Goal: Communication & Community: Answer question/provide support

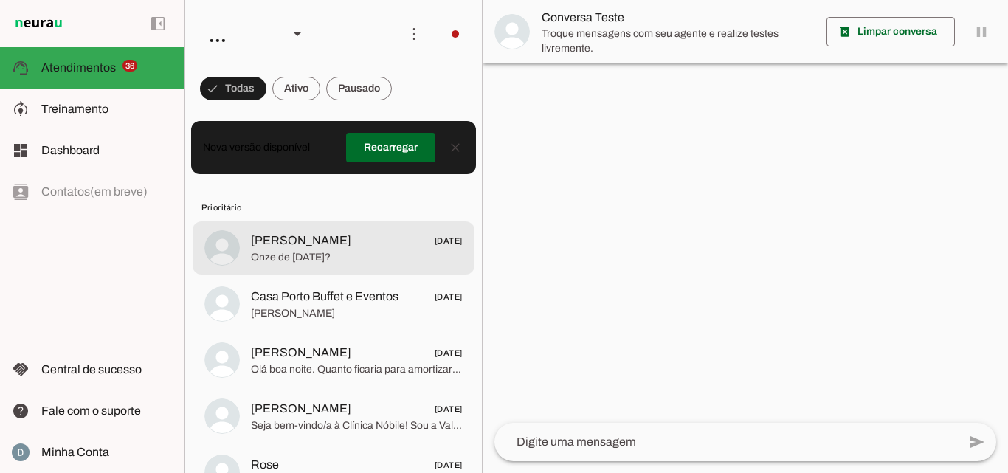
click at [334, 258] on span "Onze de junho 1102?" at bounding box center [357, 257] width 212 height 15
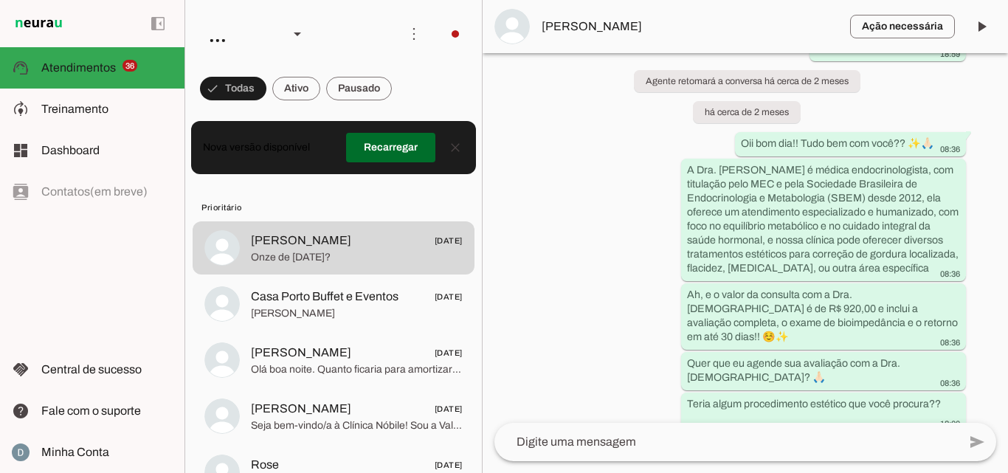
scroll to position [464, 0]
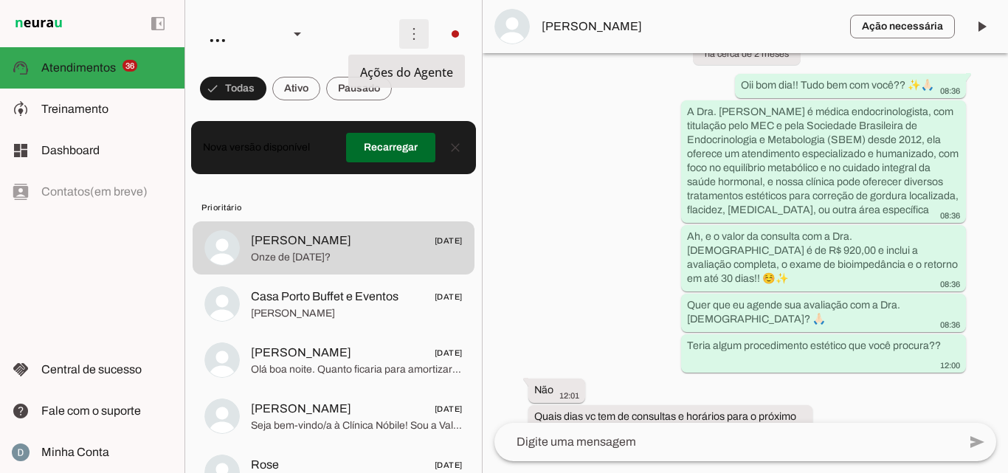
click at [404, 26] on span at bounding box center [413, 33] width 35 height 35
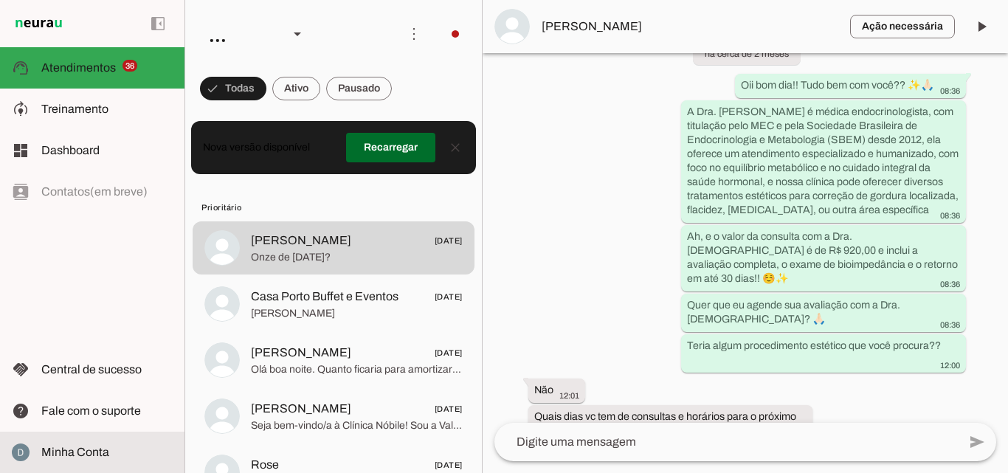
click at [109, 448] on slot at bounding box center [106, 453] width 131 height 18
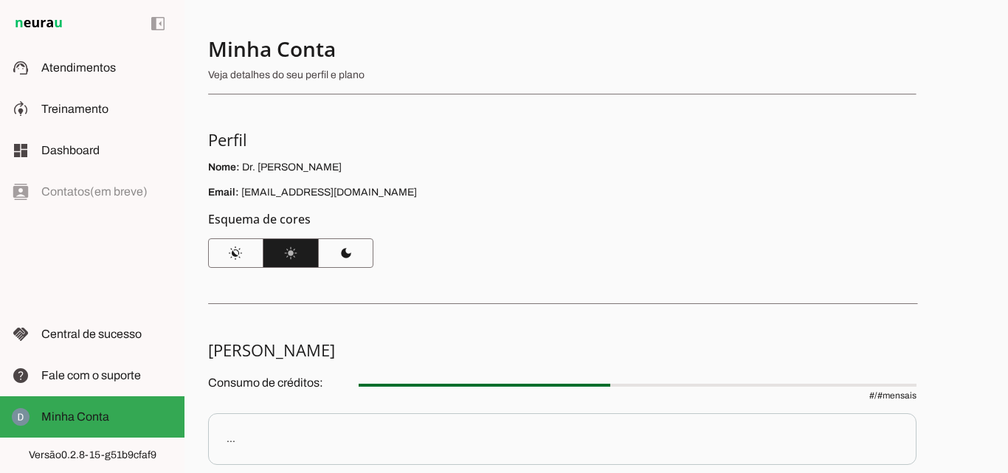
scroll to position [192, 0]
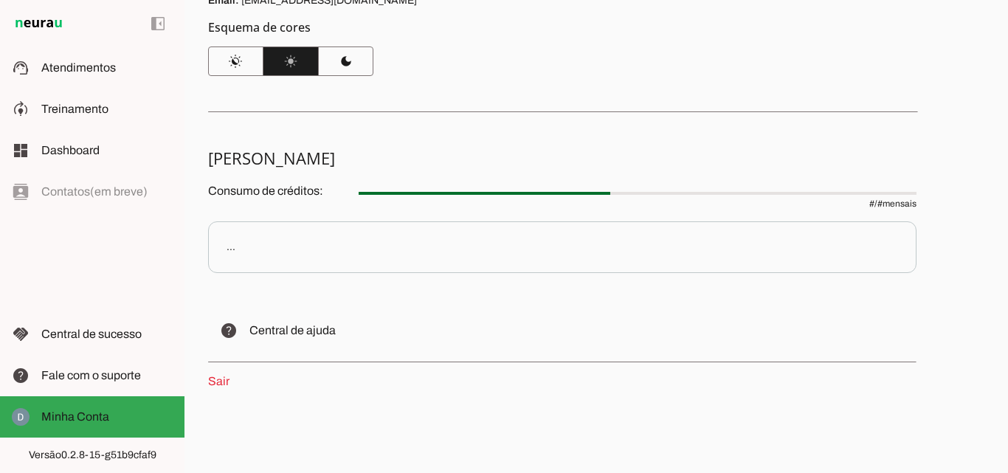
click at [222, 385] on link "Sair" at bounding box center [218, 381] width 21 height 13
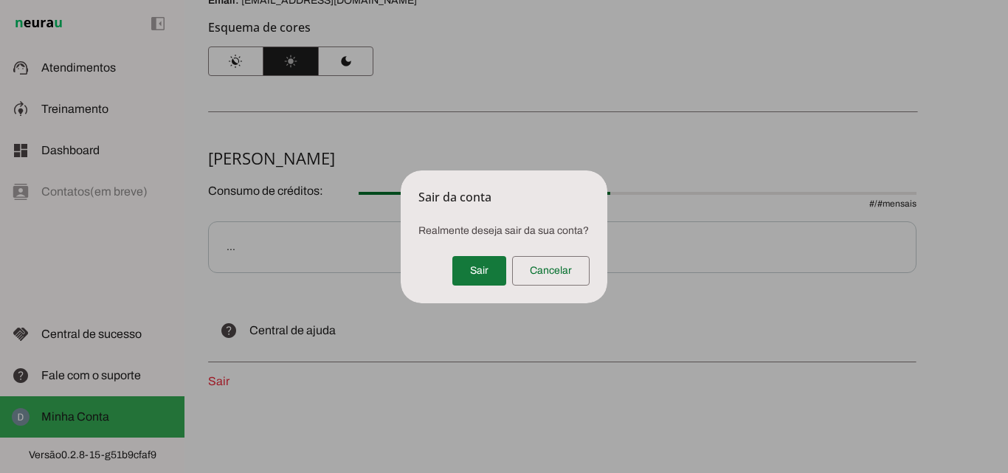
click at [463, 277] on span at bounding box center [480, 270] width 54 height 35
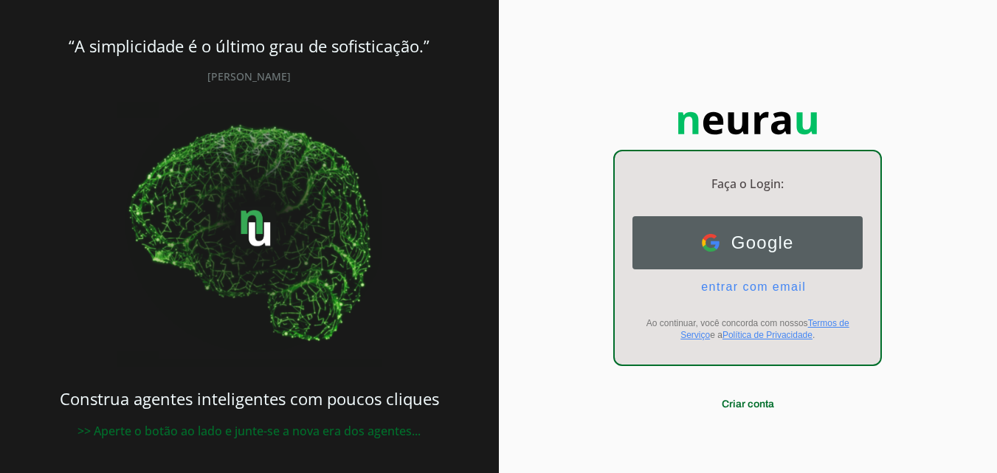
click at [748, 255] on button "Google Google" at bounding box center [748, 242] width 230 height 53
